Goal: Information Seeking & Learning: Find contact information

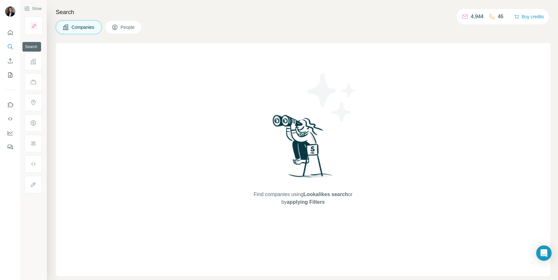
click at [10, 48] on icon "Search" at bounding box center [10, 47] width 6 height 6
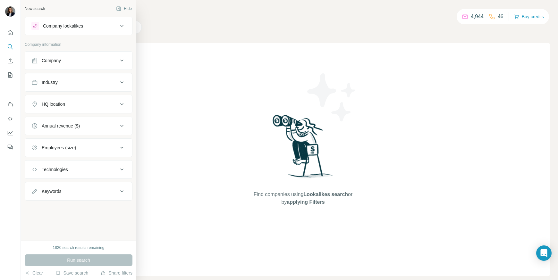
click at [49, 69] on div "Company" at bounding box center [79, 60] width 108 height 19
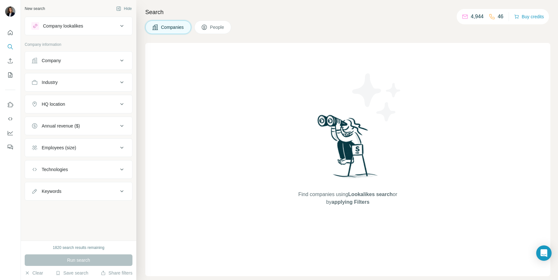
click at [48, 65] on button "Company" at bounding box center [78, 60] width 107 height 15
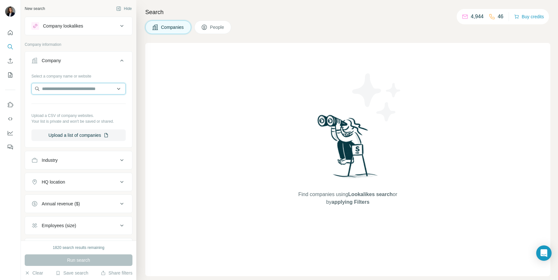
click at [51, 89] on input "text" at bounding box center [78, 89] width 94 height 12
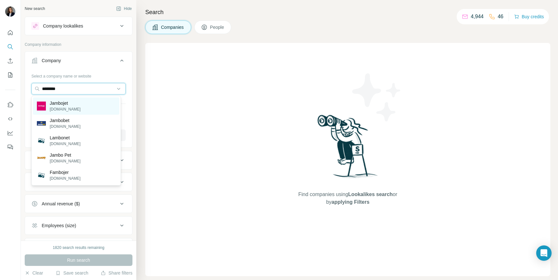
type input "********"
click at [72, 103] on p "Jambojet" at bounding box center [65, 103] width 31 height 6
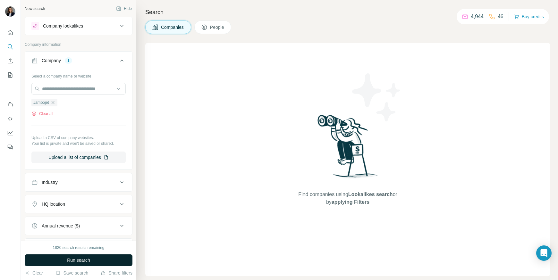
click at [64, 266] on button "Run search" at bounding box center [79, 261] width 108 height 12
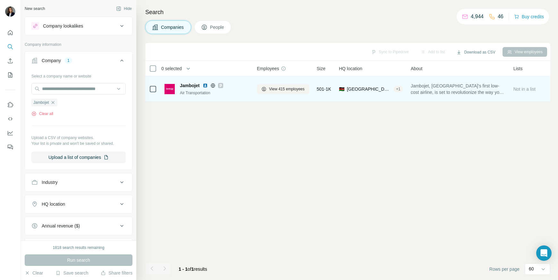
click at [190, 96] on div "Jambojet Air Transportation" at bounding box center [207, 89] width 85 height 18
click at [194, 91] on div "Air Transportation" at bounding box center [214, 93] width 69 height 6
click at [191, 86] on span "Jambojet" at bounding box center [190, 85] width 20 height 6
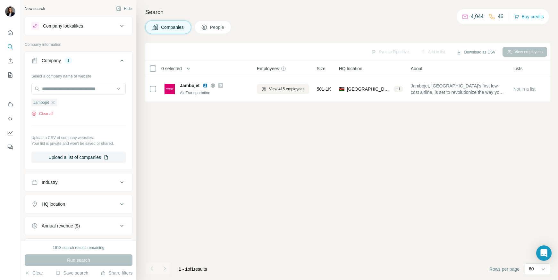
click at [214, 31] on button "People" at bounding box center [212, 27] width 37 height 13
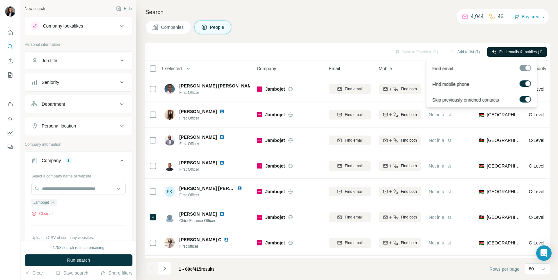
click at [496, 55] on button "Find emails & mobiles (1)" at bounding box center [517, 52] width 60 height 10
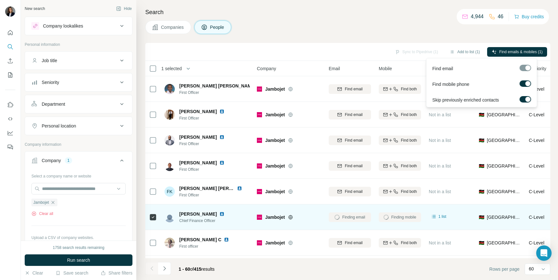
click at [219, 215] on img at bounding box center [221, 214] width 5 height 5
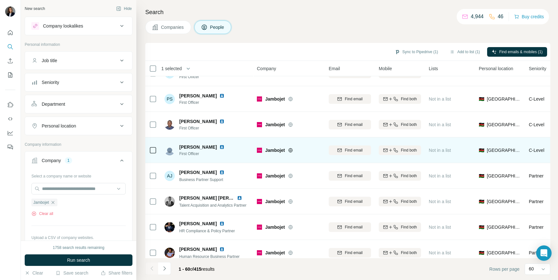
scroll to position [244, 0]
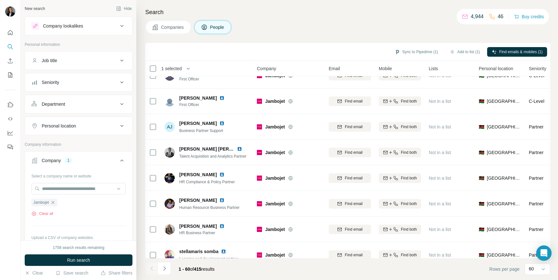
click at [58, 83] on div "Seniority" at bounding box center [50, 82] width 17 height 6
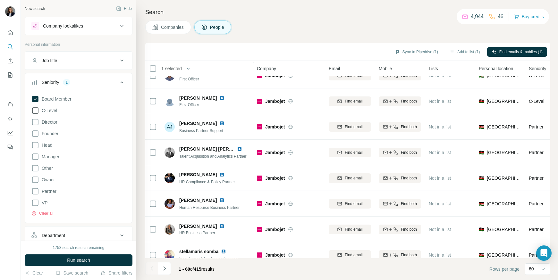
click at [50, 111] on span "C-Level" at bounding box center [48, 110] width 18 height 6
click at [52, 121] on span "Director" at bounding box center [48, 122] width 18 height 6
click at [52, 133] on span "Founder" at bounding box center [48, 134] width 19 height 6
click at [55, 146] on div "Board Member C-Level Director Founder Head Manager Other Owner Partner VP Clear…" at bounding box center [78, 155] width 94 height 124
click at [56, 160] on span "Manager" at bounding box center [49, 157] width 20 height 6
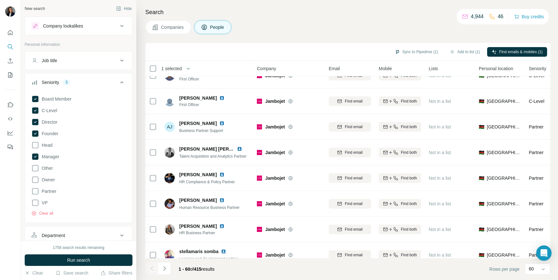
click at [53, 204] on div "Board Member C-Level Director Founder Head Manager Other Owner Partner VP Clear…" at bounding box center [78, 155] width 94 height 124
click at [50, 198] on div "Board Member C-Level Director Founder Head Manager Other Owner Partner VP Clear…" at bounding box center [78, 155] width 94 height 124
click at [53, 191] on span "Partner" at bounding box center [47, 191] width 17 height 6
click at [48, 203] on div "Board Member C-Level Director Founder Head Manager Other Owner Partner VP Clear…" at bounding box center [78, 155] width 94 height 124
click at [43, 201] on span "VP" at bounding box center [43, 203] width 9 height 6
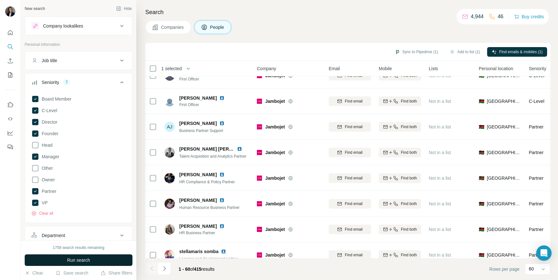
click at [85, 260] on span "Run search" at bounding box center [78, 260] width 23 height 6
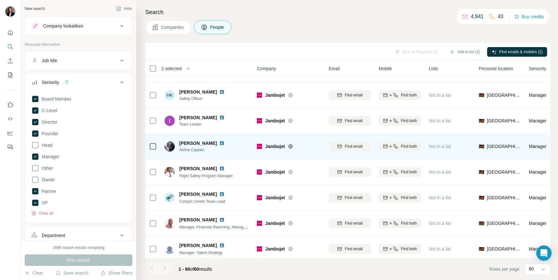
scroll to position [868, 0]
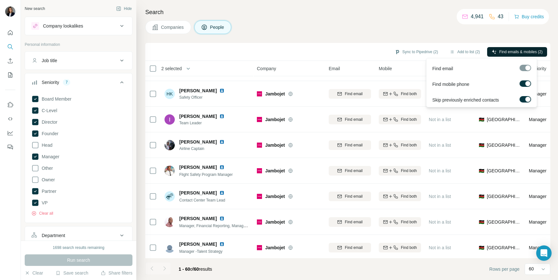
click at [504, 53] on span "Find emails & mobiles (2)" at bounding box center [520, 52] width 43 height 6
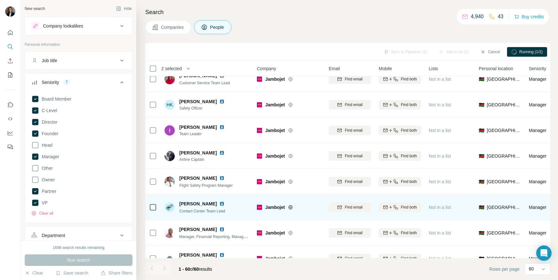
scroll to position [864, 0]
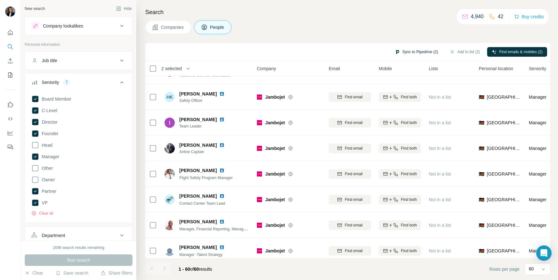
click at [416, 53] on button "Sync to Pipedrive (2)" at bounding box center [416, 52] width 52 height 10
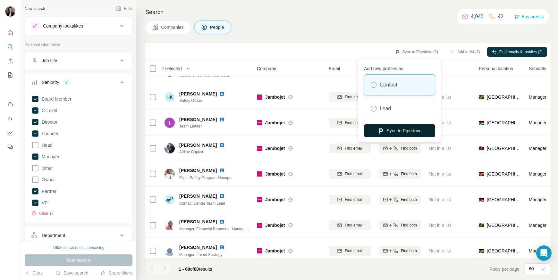
click at [403, 129] on button "Sync to Pipedrive" at bounding box center [399, 130] width 71 height 13
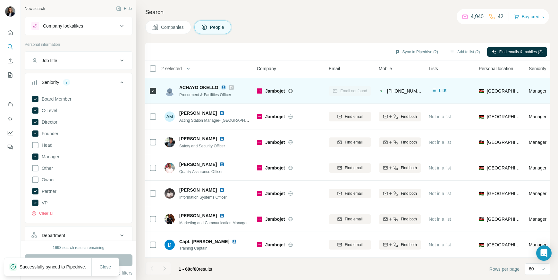
scroll to position [602, 0]
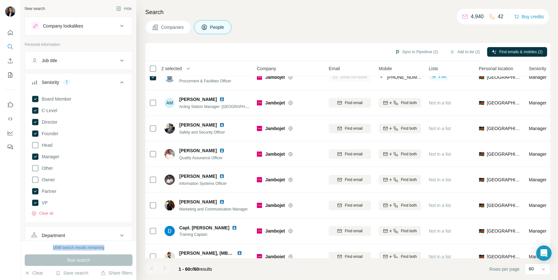
drag, startPoint x: 49, startPoint y: 248, endPoint x: 109, endPoint y: 249, distance: 60.3
click at [109, 249] on div "1698 search results remaining" at bounding box center [79, 248] width 108 height 6
click at [51, 249] on div "1698 search results remaining" at bounding box center [79, 248] width 108 height 6
drag, startPoint x: 50, startPoint y: 248, endPoint x: 103, endPoint y: 249, distance: 52.9
click at [103, 249] on div "1698 search results remaining" at bounding box center [79, 248] width 108 height 6
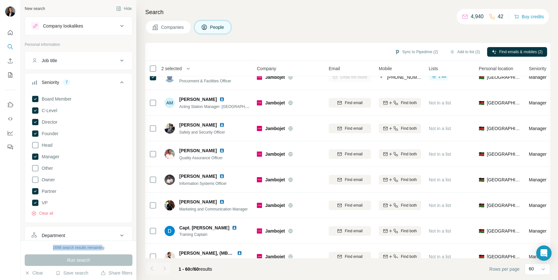
click at [27, 250] on div "1698 search results remaining" at bounding box center [79, 248] width 108 height 6
drag, startPoint x: 47, startPoint y: 245, endPoint x: 62, endPoint y: 249, distance: 15.4
click at [61, 246] on div "1698 search results remaining" at bounding box center [79, 248] width 108 height 6
click at [45, 247] on div "1698 search results remaining" at bounding box center [79, 248] width 108 height 6
drag, startPoint x: 50, startPoint y: 246, endPoint x: 104, endPoint y: 247, distance: 54.5
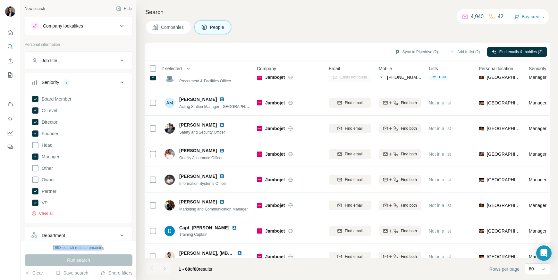
click at [104, 247] on div "1698 search results remaining" at bounding box center [79, 248] width 108 height 6
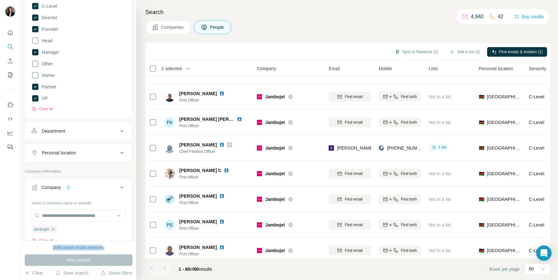
scroll to position [193, 0]
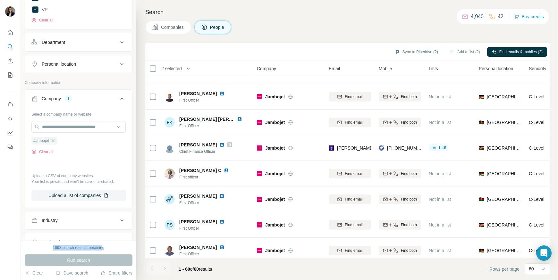
click at [54, 139] on icon "button" at bounding box center [52, 140] width 5 height 5
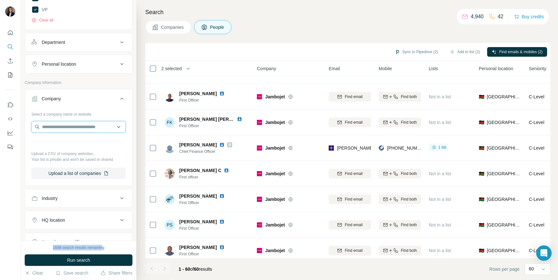
click at [54, 127] on input "text" at bounding box center [78, 127] width 94 height 12
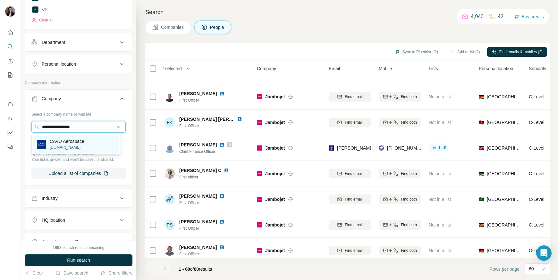
type input "**********"
click at [69, 141] on p "CAVU Aerospace" at bounding box center [67, 141] width 35 height 6
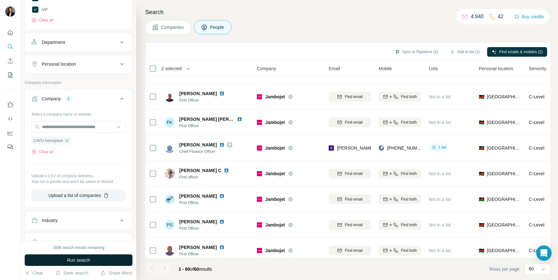
click at [75, 257] on span "Run search" at bounding box center [78, 260] width 23 height 6
